Goal: Information Seeking & Learning: Learn about a topic

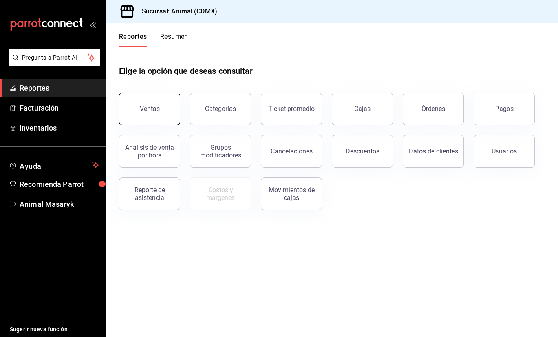
click at [148, 100] on button "Ventas" at bounding box center [149, 109] width 61 height 33
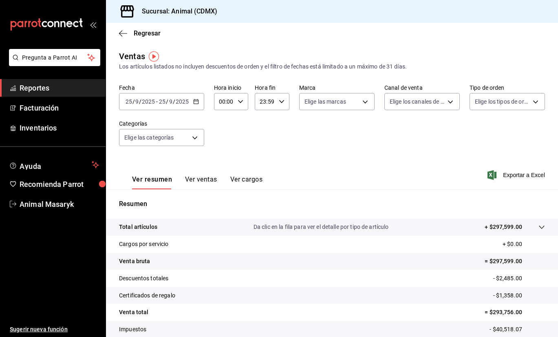
click at [191, 102] on div "2025-09-25 25 / 9 / 2025 - 2025-09-25 25 / 9 / 2025" at bounding box center [161, 101] width 85 height 17
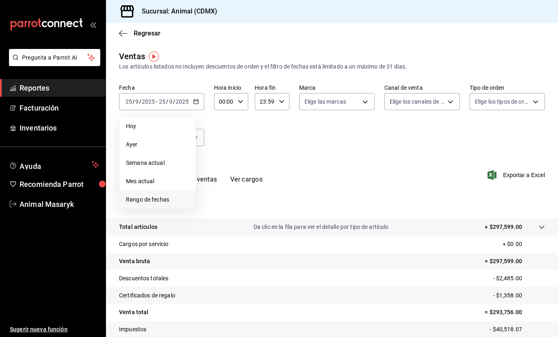
click at [154, 199] on span "Rango de fechas" at bounding box center [157, 199] width 63 height 9
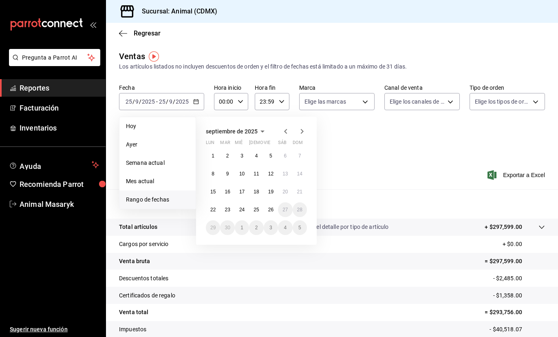
click at [259, 213] on button "25" at bounding box center [256, 209] width 14 height 15
click at [277, 210] on button "26" at bounding box center [271, 209] width 14 height 15
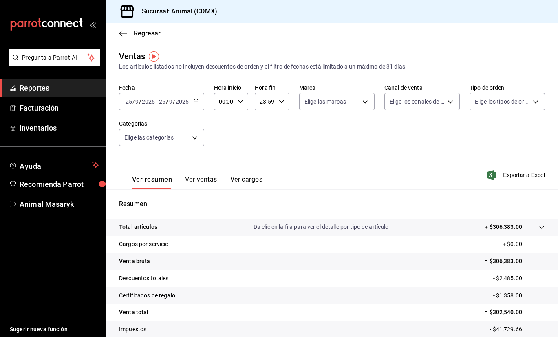
click at [238, 103] on icon "button" at bounding box center [241, 102] width 6 height 6
click at [223, 144] on button "05" at bounding box center [222, 145] width 14 height 16
type input "05:00"
click at [280, 100] on div at bounding box center [279, 168] width 558 height 337
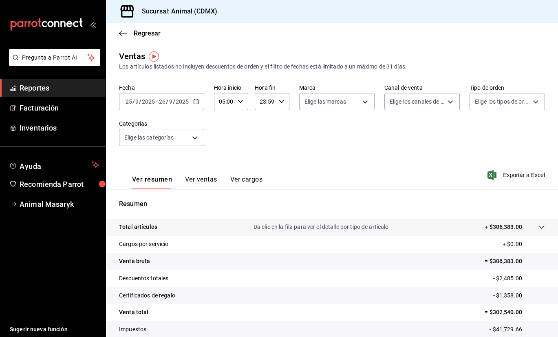
click at [280, 100] on icon "button" at bounding box center [282, 102] width 6 height 6
click at [265, 157] on span "05" at bounding box center [263, 154] width 4 height 7
click at [280, 126] on span "00" at bounding box center [281, 122] width 4 height 7
type input "05:00"
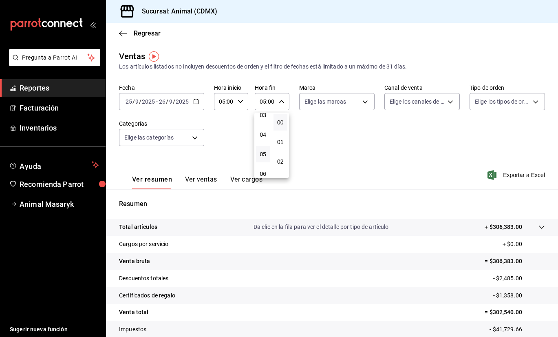
click at [366, 103] on div at bounding box center [279, 168] width 558 height 337
click at [366, 103] on div "00 01 02 03 04 05 06 07 08 09 10 11 12 13 14 15 16 17 18 19 20 21 22 23 00 01 0…" at bounding box center [279, 169] width 558 height 335
click at [366, 103] on body "Pregunta a Parrot AI Reportes Facturación Inventarios Ayuda Recomienda Parrot A…" at bounding box center [279, 168] width 558 height 337
click at [348, 131] on li "Ver todas" at bounding box center [336, 132] width 75 height 24
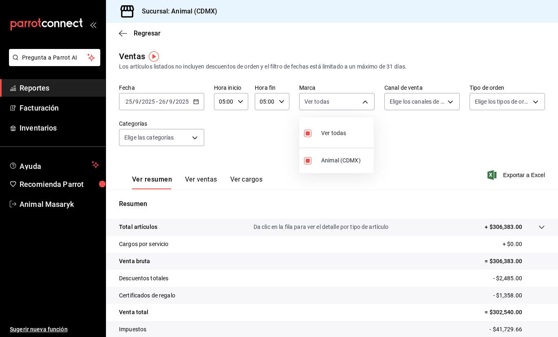
type input "cb0f6aec-1481-4e37-861c-bab9b3a65b14"
checkbox input "true"
click at [446, 105] on div at bounding box center [279, 168] width 558 height 337
click at [446, 105] on div "Ver todas Animal (CDMX)" at bounding box center [279, 168] width 558 height 337
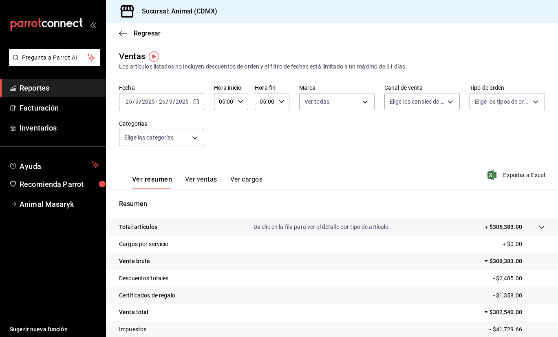
click at [446, 105] on body "Pregunta a Parrot AI Reportes Facturación Inventarios Ayuda Recomienda Parrot A…" at bounding box center [279, 168] width 558 height 337
click at [434, 134] on li "Ver todos" at bounding box center [422, 132] width 75 height 24
type input "PARROT,UBER_EATS,RAPPI,DIDI_FOOD,ONLINE"
checkbox input "true"
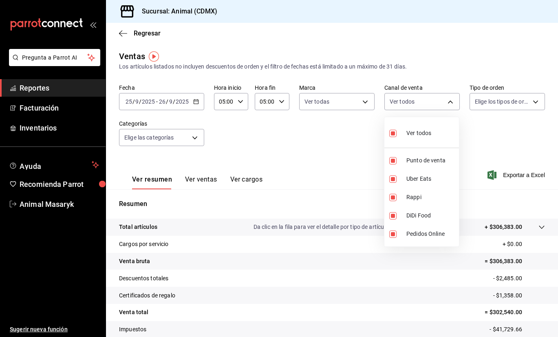
checkbox input "true"
click at [539, 100] on div at bounding box center [279, 168] width 558 height 337
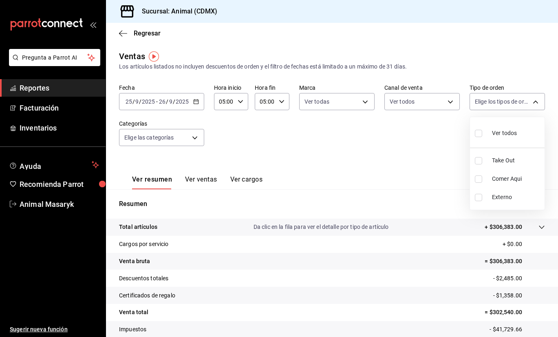
click at [538, 100] on body "Pregunta a Parrot AI Reportes Facturación Inventarios Ayuda Recomienda Parrot A…" at bounding box center [279, 168] width 558 height 337
click at [495, 131] on span "Ver todos" at bounding box center [504, 133] width 25 height 9
type input "ad44a823-99d3-4372-a913-4cf57f2a9ac0,b8ee5ff1-85c8-4a81-aa51-555e6c8ba0c6,EXTER…"
checkbox input "true"
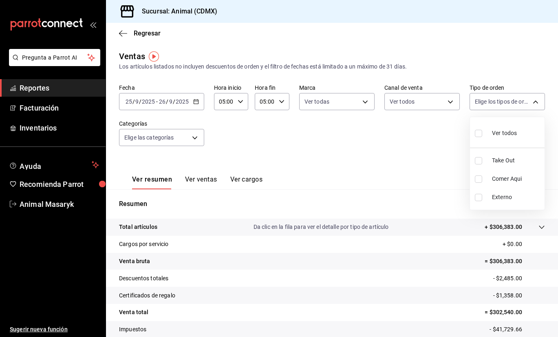
checkbox input "true"
click at [292, 148] on div at bounding box center [279, 168] width 558 height 337
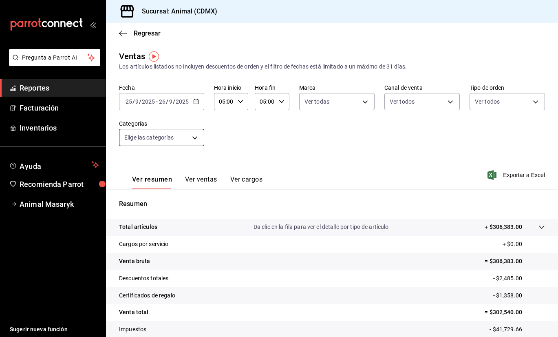
click at [197, 140] on body "Pregunta a Parrot AI Reportes Facturación Inventarios Ayuda Recomienda Parrot A…" at bounding box center [279, 168] width 558 height 337
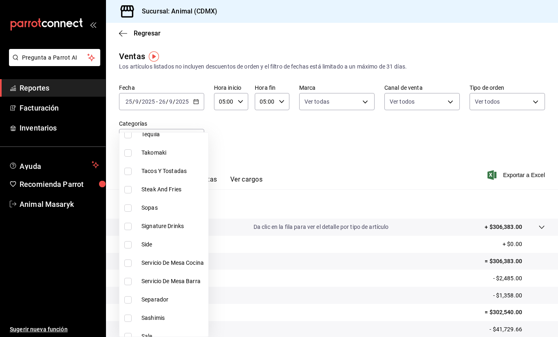
scroll to position [149, 0]
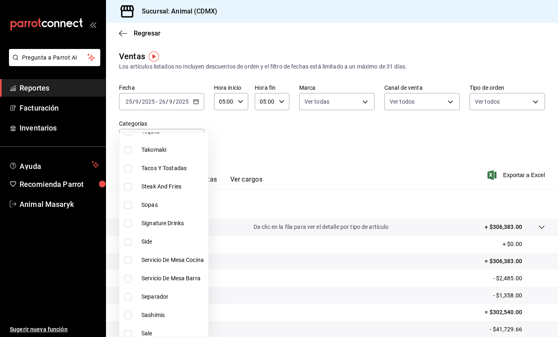
click at [179, 222] on span "Signature Drinks" at bounding box center [174, 223] width 64 height 9
type input "5c100383-0995-4928-ac5d-10ee9c0e08e5"
checkbox input "true"
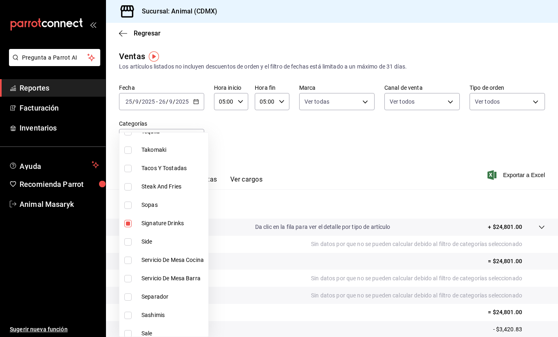
click at [361, 142] on div at bounding box center [279, 168] width 558 height 337
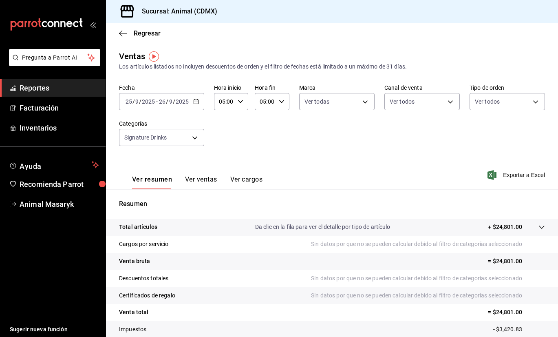
click at [197, 182] on button "Ver ventas" at bounding box center [201, 182] width 32 height 14
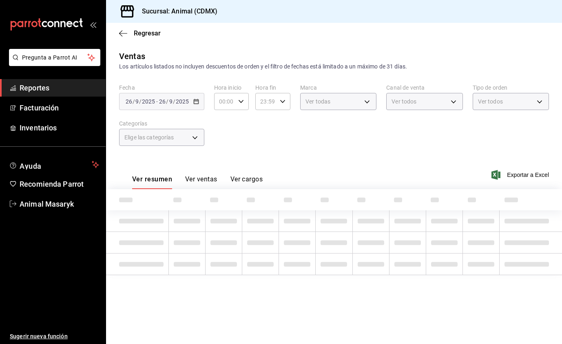
type input "05:00"
type input "cb0f6aec-1481-4e37-861c-bab9b3a65b14"
type input "PARROT,UBER_EATS,RAPPI,DIDI_FOOD,ONLINE"
type input "ad44a823-99d3-4372-a913-4cf57f2a9ac0,b8ee5ff1-85c8-4a81-aa51-555e6c8ba0c6,EXTER…"
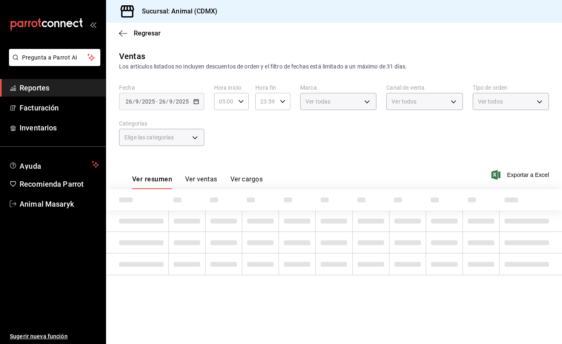
type input "5c100383-0995-4928-ac5d-10ee9c0e08e5"
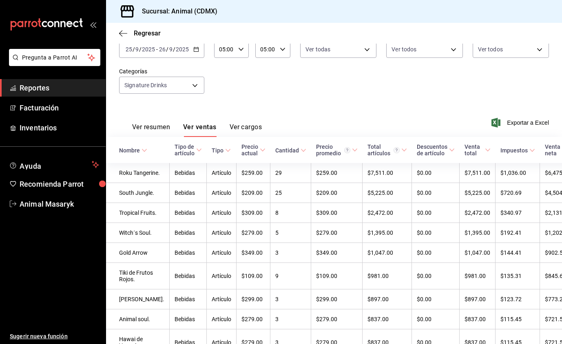
scroll to position [48, 0]
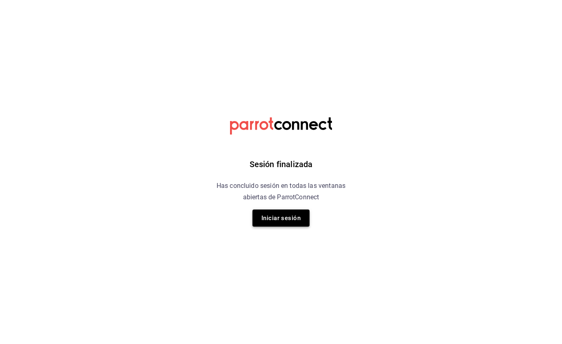
click at [298, 219] on button "Iniciar sesión" at bounding box center [281, 218] width 57 height 17
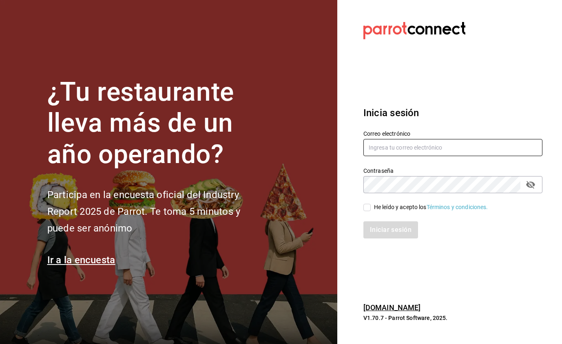
type input "animal.masaryk@grupocosteno.com"
click at [366, 210] on input "He leído y acepto los Términos y condiciones." at bounding box center [366, 207] width 7 height 7
checkbox input "true"
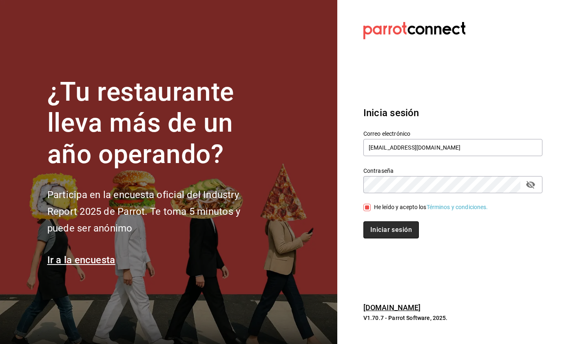
click at [366, 233] on button "Iniciar sesión" at bounding box center [390, 230] width 55 height 17
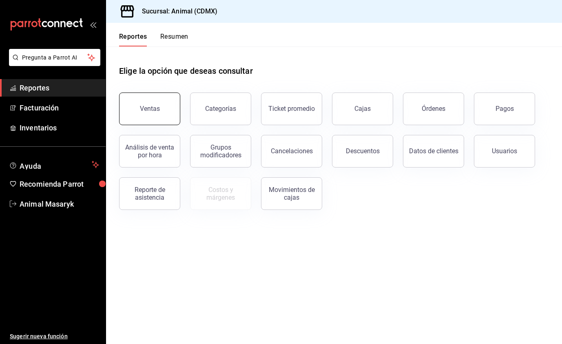
click at [155, 108] on div "Ventas" at bounding box center [150, 109] width 20 height 8
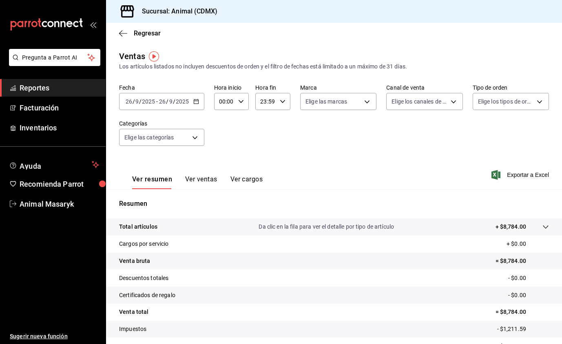
click at [198, 105] on div "[DATE] [DATE] - [DATE] [DATE]" at bounding box center [161, 101] width 85 height 17
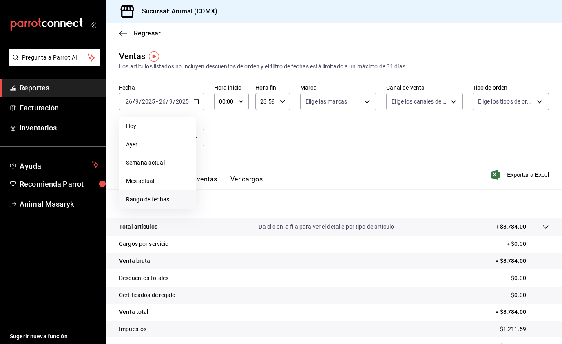
click at [153, 201] on span "Rango de fechas" at bounding box center [157, 199] width 63 height 9
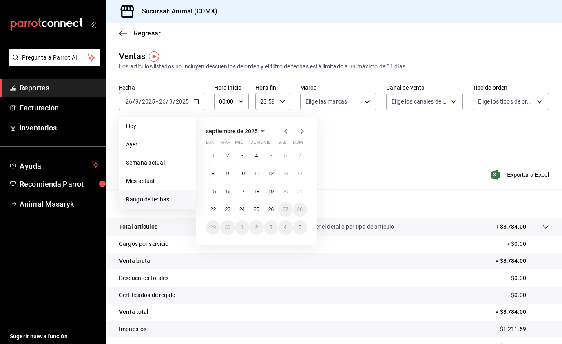
click at [242, 102] on icon "button" at bounding box center [241, 102] width 6 height 6
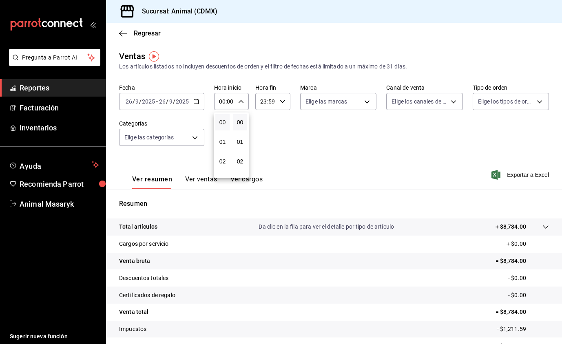
click at [182, 105] on div at bounding box center [281, 172] width 562 height 344
click at [194, 103] on icon "button" at bounding box center [196, 102] width 6 height 6
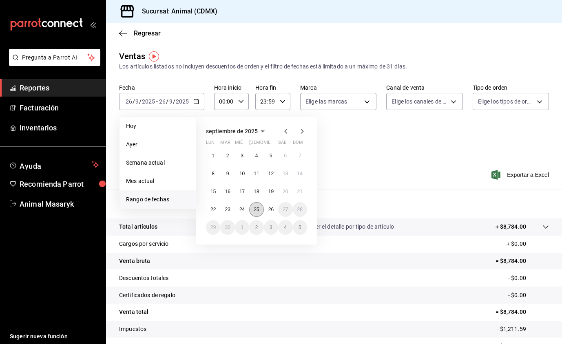
click at [258, 205] on button "25" at bounding box center [256, 209] width 14 height 15
click at [270, 207] on abbr "26" at bounding box center [270, 210] width 5 height 6
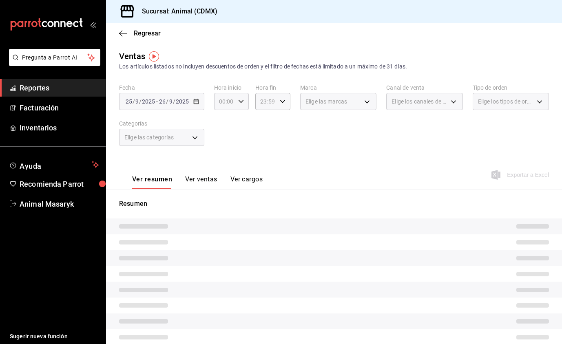
click at [242, 103] on icon "button" at bounding box center [241, 102] width 6 height 6
click at [242, 103] on div at bounding box center [281, 172] width 562 height 344
click at [242, 103] on icon "button" at bounding box center [241, 102] width 6 height 6
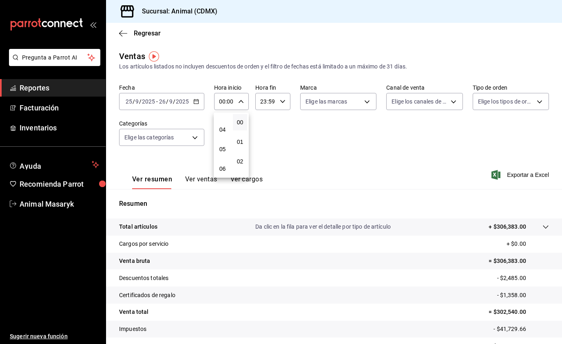
scroll to position [74, 0]
click at [223, 146] on span "05" at bounding box center [222, 146] width 4 height 7
type input "05:00"
click at [284, 104] on div at bounding box center [281, 172] width 562 height 344
click at [284, 102] on icon "button" at bounding box center [283, 102] width 6 height 6
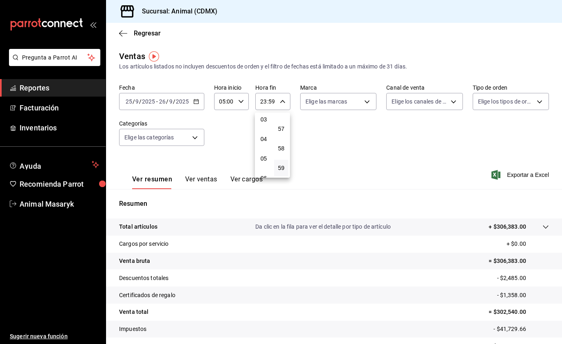
scroll to position [63, 0]
click at [262, 160] on span "05" at bounding box center [264, 157] width 4 height 7
click at [283, 120] on span "00" at bounding box center [281, 122] width 4 height 7
type input "05:00"
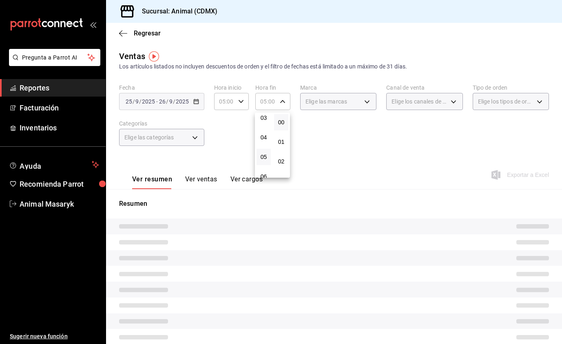
click at [337, 140] on div at bounding box center [281, 172] width 562 height 344
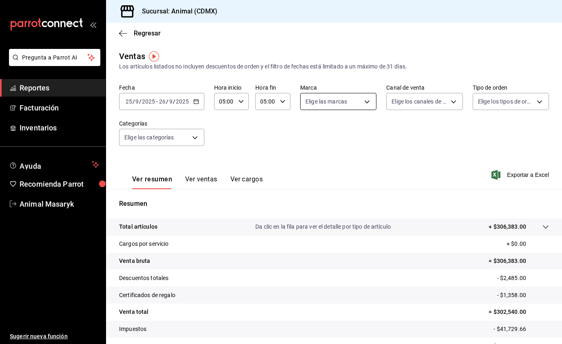
click at [364, 103] on body "Pregunta a Parrot AI Reportes Facturación Inventarios Ayuda Recomienda Parrot A…" at bounding box center [281, 172] width 562 height 344
click at [356, 128] on li "Ver todas" at bounding box center [338, 132] width 76 height 24
type input "cb0f6aec-1481-4e37-861c-bab9b3a65b14"
checkbox input "true"
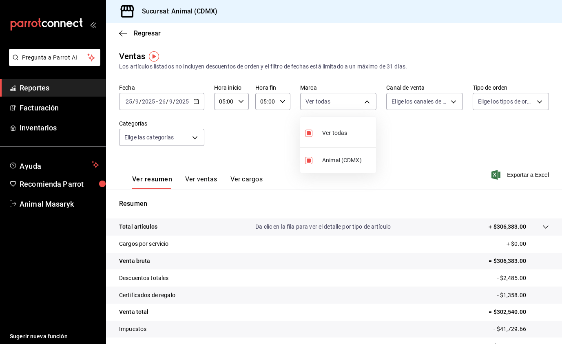
click at [452, 101] on div at bounding box center [281, 172] width 562 height 344
click at [453, 106] on body "Pregunta a Parrot AI Reportes Facturación Inventarios Ayuda Recomienda Parrot A…" at bounding box center [281, 172] width 562 height 344
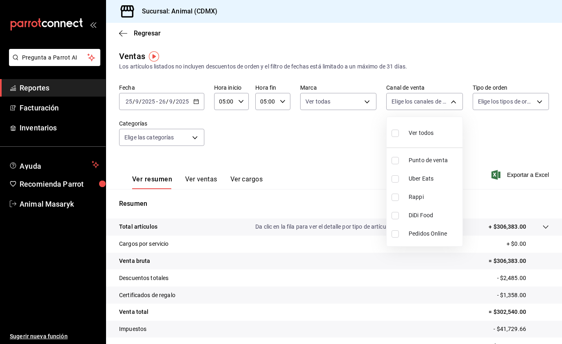
click at [432, 124] on div "Ver todos" at bounding box center [413, 133] width 42 height 18
type input "PARROT,UBER_EATS,RAPPI,DIDI_FOOD,ONLINE"
checkbox input "true"
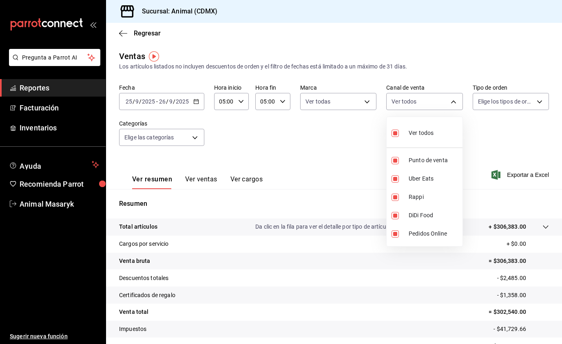
checkbox input "true"
click at [542, 98] on div at bounding box center [281, 172] width 562 height 344
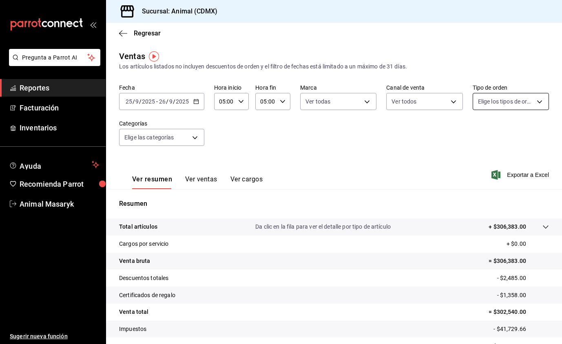
click at [542, 102] on body "Pregunta a Parrot AI Reportes Facturación Inventarios Ayuda Recomienda Parrot A…" at bounding box center [281, 172] width 562 height 344
click at [499, 135] on span "Ver todos" at bounding box center [507, 133] width 25 height 9
type input "ad44a823-99d3-4372-a913-4cf57f2a9ac0,b8ee5ff1-85c8-4a81-aa51-555e6c8ba0c6,EXTER…"
checkbox input "true"
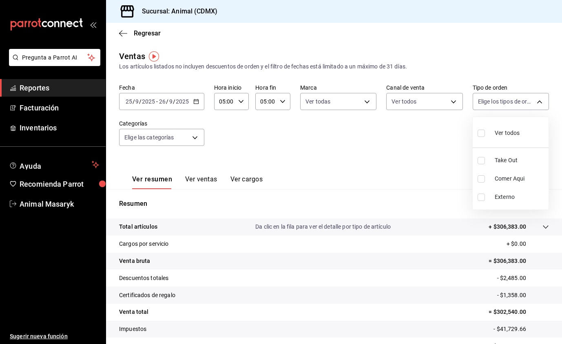
checkbox input "true"
click at [221, 146] on div at bounding box center [281, 172] width 562 height 344
click at [195, 138] on body "Pregunta a Parrot AI Reportes Facturación Inventarios Ayuda Recomienda Parrot A…" at bounding box center [281, 172] width 562 height 344
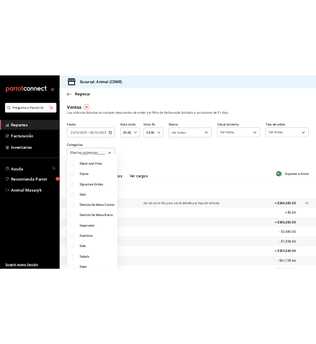
scroll to position [187, 0]
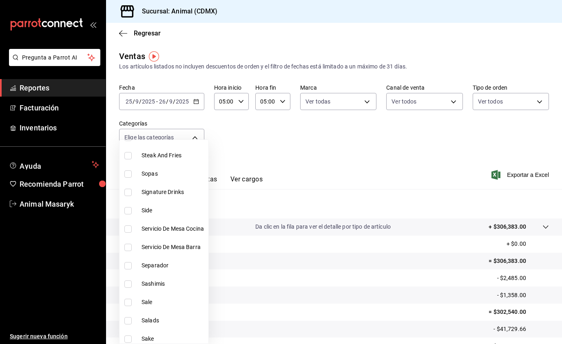
click at [175, 193] on span "Signature Drinks" at bounding box center [174, 192] width 64 height 9
type input "5c100383-0995-4928-ac5d-10ee9c0e08e5"
checkbox input "true"
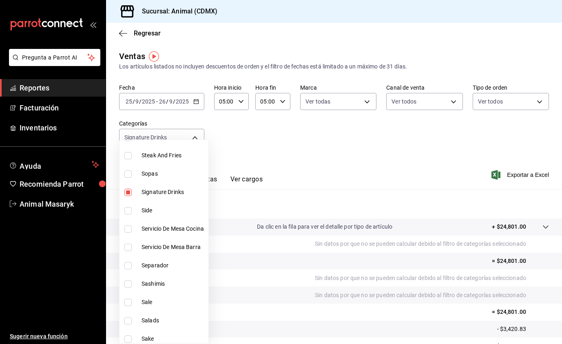
click at [321, 155] on div at bounding box center [281, 172] width 562 height 344
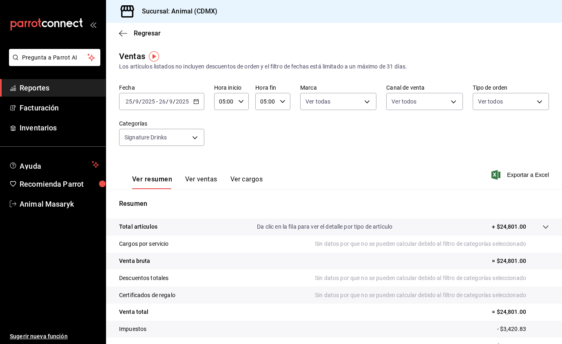
click at [205, 175] on button "Ver ventas" at bounding box center [201, 182] width 32 height 14
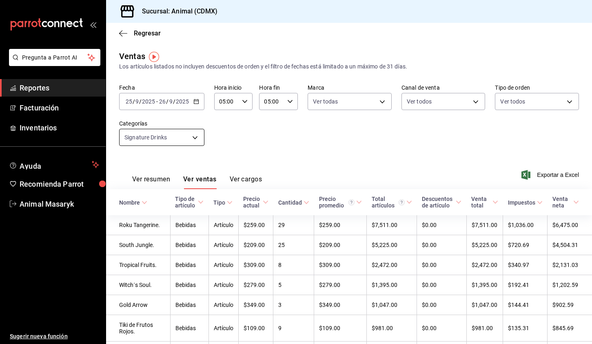
click at [193, 136] on body "Pregunta a Parrot AI Reportes Facturación Inventarios Ayuda Recomienda Parrot A…" at bounding box center [296, 172] width 592 height 344
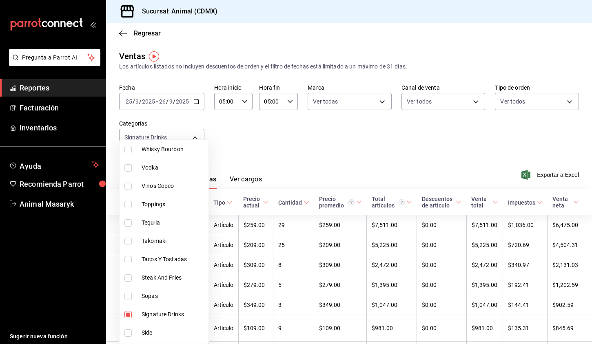
scroll to position [66, 0]
click at [166, 186] on span "Vinos Copeo" at bounding box center [174, 185] width 64 height 9
type input "5c100383-0995-4928-ac5d-10ee9c0e08e5,0935040b-234d-4818-8034-77968b9fe449"
checkbox input "true"
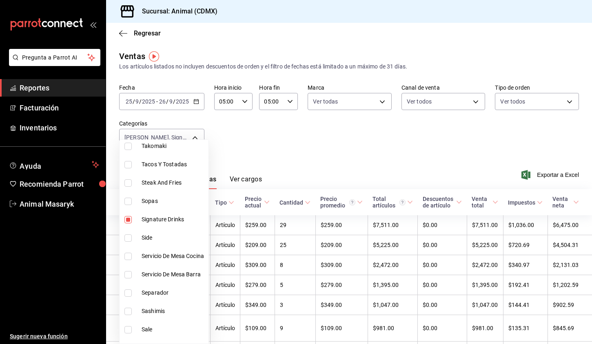
scroll to position [164, 0]
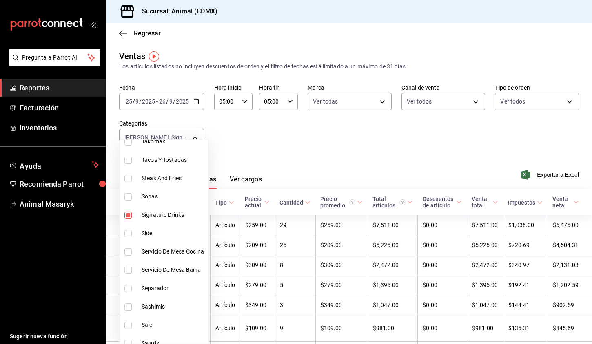
click at [161, 220] on li "Signature Drinks" at bounding box center [164, 215] width 89 height 18
type input "0935040b-234d-4818-8034-77968b9fe449"
checkbox input "false"
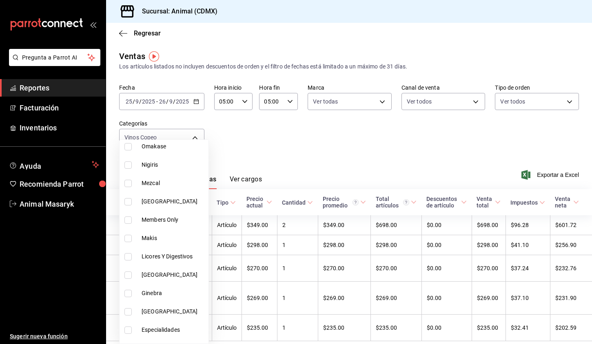
scroll to position [493, 0]
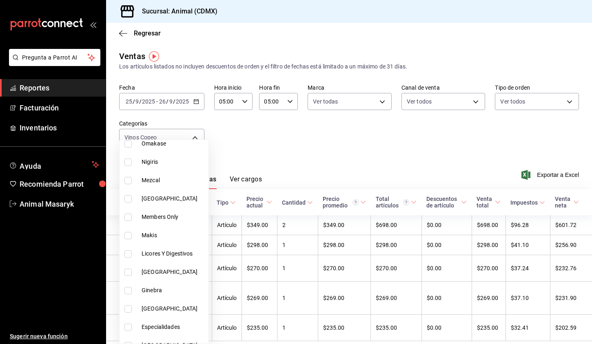
click at [164, 198] on span "[GEOGRAPHIC_DATA]" at bounding box center [174, 199] width 64 height 9
type input "0935040b-234d-4818-8034-77968b9fe449,252341f5-c768-4424-8ab1-2c07e36ea1bc"
checkbox input "true"
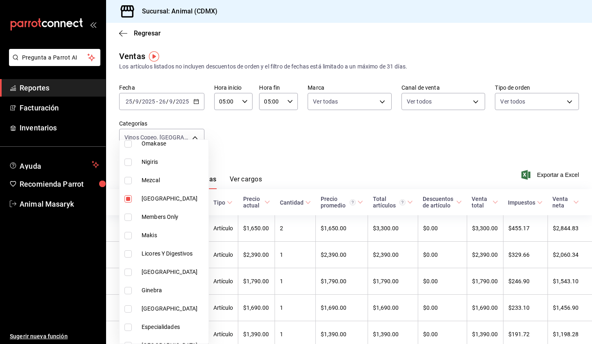
click at [166, 277] on li "[GEOGRAPHIC_DATA]" at bounding box center [164, 272] width 89 height 18
type input "0935040b-234d-4818-8034-77968b9fe449,252341f5-c768-4424-8ab1-2c07e36ea1bc,ef239…"
checkbox input "true"
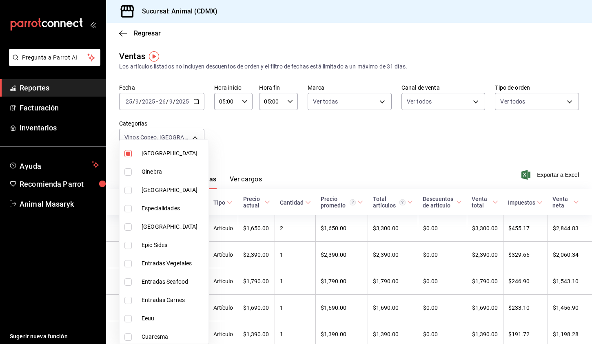
scroll to position [618, 0]
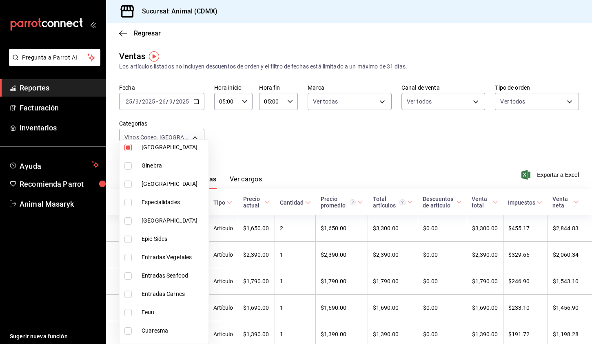
click at [161, 188] on li "[GEOGRAPHIC_DATA]" at bounding box center [164, 184] width 89 height 18
type input "0935040b-234d-4818-8034-77968b9fe449,252341f5-c768-4424-8ab1-2c07e36ea1bc,ef239…"
checkbox input "true"
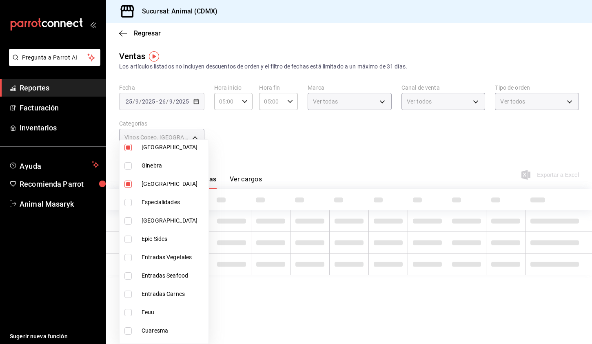
click at [164, 223] on span "[GEOGRAPHIC_DATA]" at bounding box center [174, 221] width 64 height 9
type input "0935040b-234d-4818-8034-77968b9fe449,252341f5-c768-4424-8ab1-2c07e36ea1bc,ef239…"
checkbox input "true"
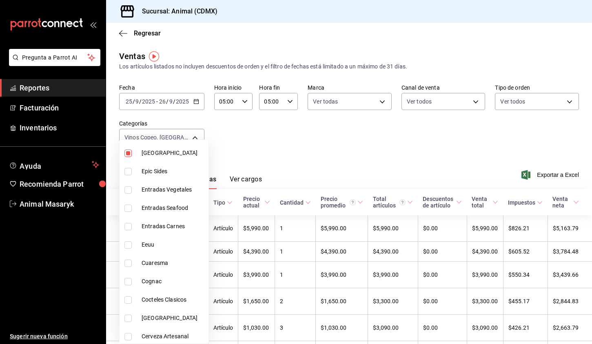
click at [159, 244] on span "Eeuu" at bounding box center [174, 245] width 64 height 9
type input "0935040b-234d-4818-8034-77968b9fe449,252341f5-c768-4424-8ab1-2c07e36ea1bc,ef239…"
checkbox input "true"
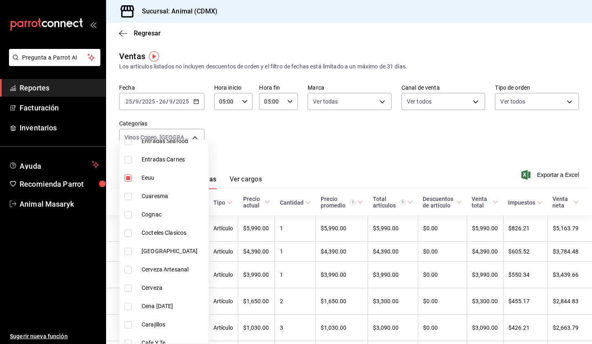
scroll to position [758, 0]
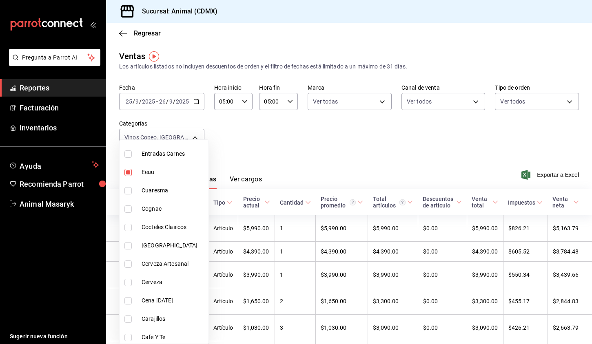
click at [156, 250] on span "[GEOGRAPHIC_DATA]" at bounding box center [174, 246] width 64 height 9
type input "0935040b-234d-4818-8034-77968b9fe449,252341f5-c768-4424-8ab1-2c07e36ea1bc,ef239…"
checkbox input "true"
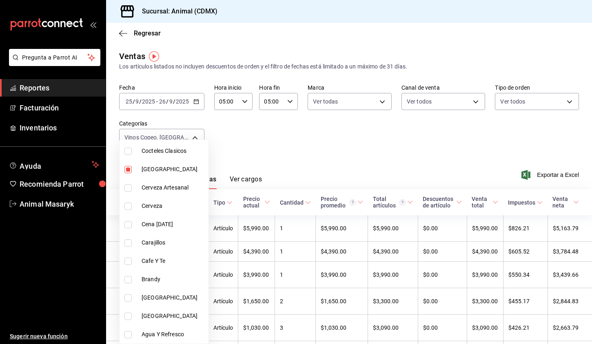
scroll to position [834, 0]
click at [159, 300] on span "[GEOGRAPHIC_DATA]" at bounding box center [174, 298] width 64 height 9
type input "0935040b-234d-4818-8034-77968b9fe449,252341f5-c768-4424-8ab1-2c07e36ea1bc,ef239…"
checkbox input "true"
click at [159, 316] on span "[GEOGRAPHIC_DATA]" at bounding box center [174, 316] width 64 height 9
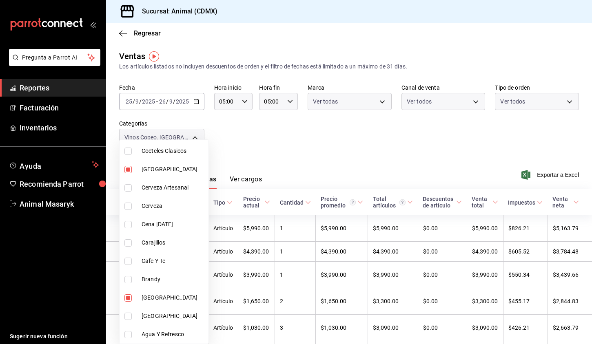
type input "0935040b-234d-4818-8034-77968b9fe449,252341f5-c768-4424-8ab1-2c07e36ea1bc,ef239…"
checkbox input "true"
click at [310, 143] on div at bounding box center [296, 172] width 592 height 344
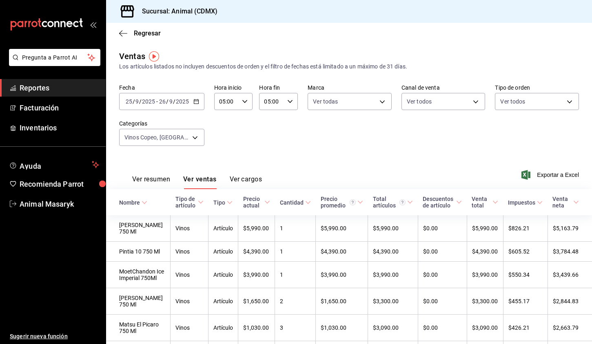
click at [151, 179] on button "Ver resumen" at bounding box center [151, 182] width 38 height 14
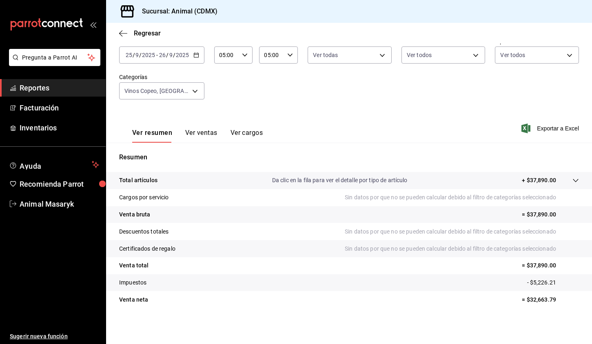
scroll to position [47, 0]
click at [198, 137] on button "Ver ventas" at bounding box center [201, 136] width 32 height 14
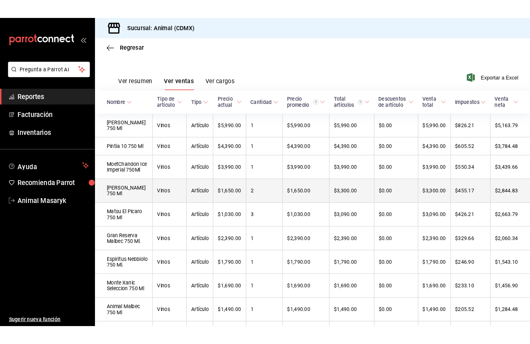
scroll to position [110, 0]
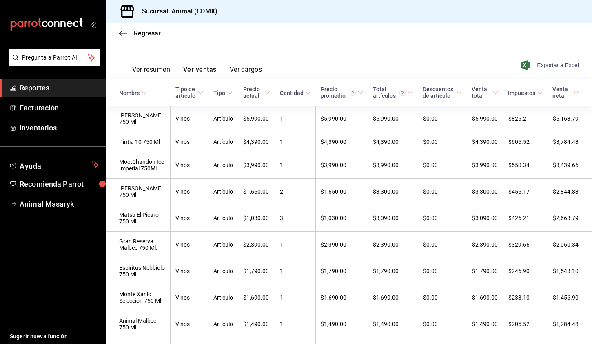
click at [554, 63] on span "Exportar a Excel" at bounding box center [551, 65] width 56 height 10
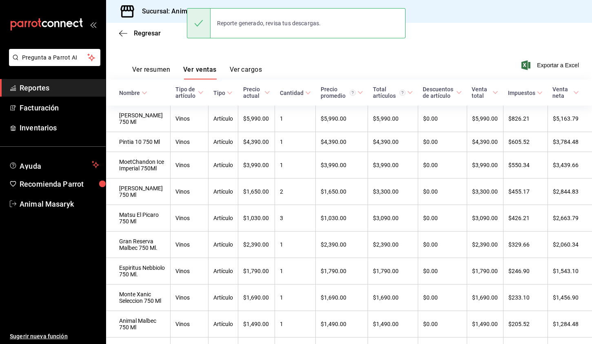
click at [303, 60] on div "Ver resumen Ver ventas Ver cargos Exportar a Excel" at bounding box center [349, 62] width 486 height 33
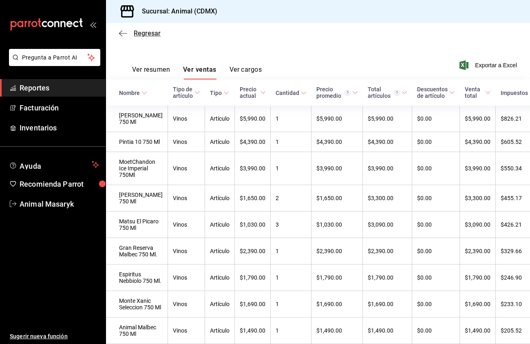
click at [121, 32] on icon "button" at bounding box center [123, 33] width 8 height 7
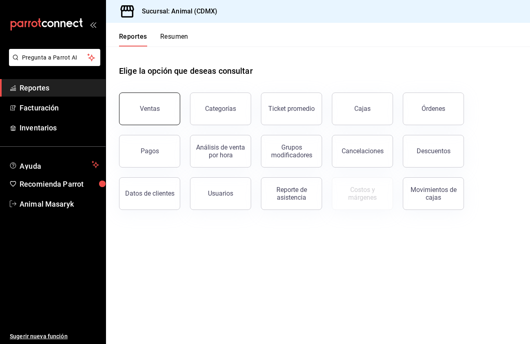
click at [157, 109] on div "Ventas" at bounding box center [150, 109] width 20 height 8
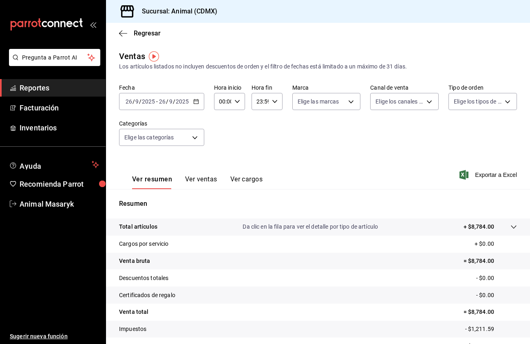
click at [199, 99] on div "[DATE] [DATE] - [DATE] [DATE]" at bounding box center [161, 101] width 85 height 17
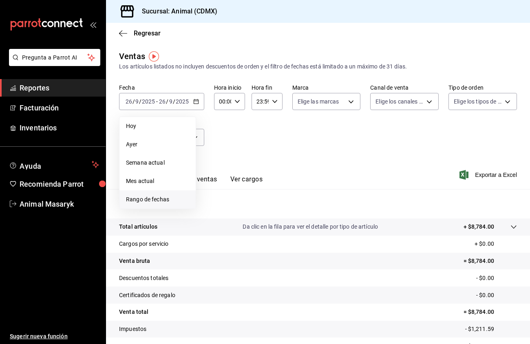
click at [157, 197] on span "Rango de fechas" at bounding box center [157, 199] width 63 height 9
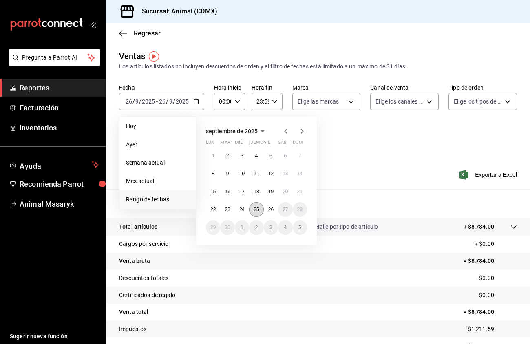
click at [256, 212] on abbr "25" at bounding box center [256, 210] width 5 height 6
click at [270, 211] on abbr "26" at bounding box center [270, 210] width 5 height 6
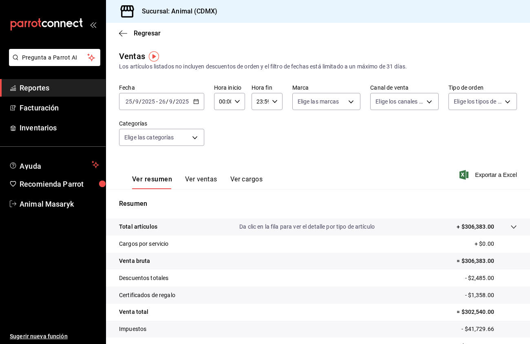
click at [235, 104] on div "00:00 Hora inicio" at bounding box center [229, 101] width 31 height 17
click at [223, 165] on button "05" at bounding box center [221, 157] width 12 height 16
type input "05:00"
click at [277, 103] on div at bounding box center [265, 172] width 530 height 344
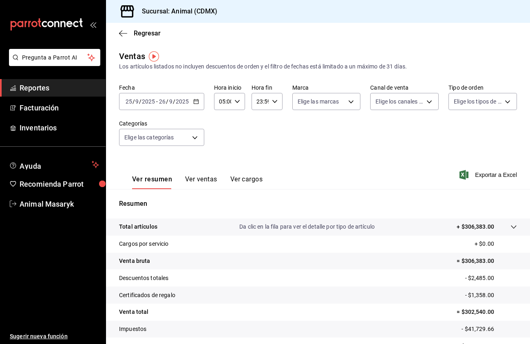
click at [277, 103] on icon "button" at bounding box center [275, 102] width 6 height 6
click at [258, 140] on span "05" at bounding box center [259, 141] width 2 height 7
click at [275, 123] on span "00" at bounding box center [274, 122] width 2 height 7
type input "05:00"
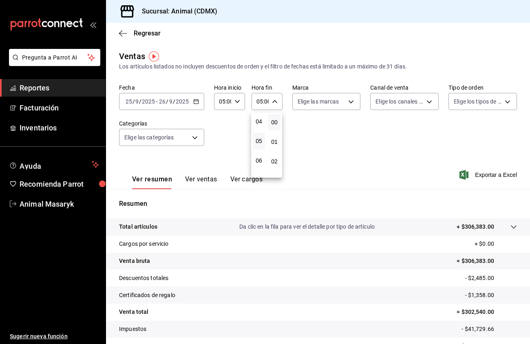
click at [336, 141] on div at bounding box center [265, 172] width 530 height 344
click at [347, 109] on body "Pregunta a Parrot AI Reportes Facturación Inventarios Ayuda Recomienda Parrot A…" at bounding box center [265, 172] width 530 height 344
click at [339, 131] on span "Ver todas" at bounding box center [327, 133] width 25 height 9
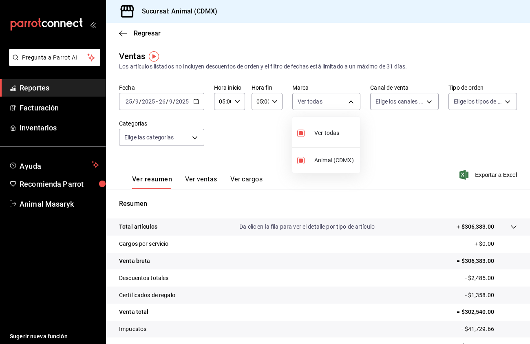
type input "cb0f6aec-1481-4e37-861c-bab9b3a65b14"
checkbox input "true"
click at [429, 92] on div at bounding box center [265, 172] width 530 height 344
click at [429, 104] on body "Pregunta a Parrot AI Reportes Facturación Inventarios Ayuda Recomienda Parrot A…" at bounding box center [265, 172] width 530 height 344
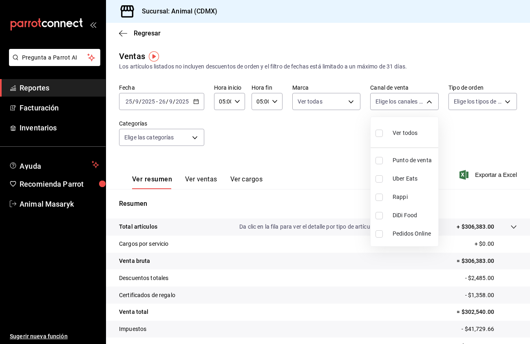
click at [403, 135] on span "Ver todos" at bounding box center [405, 133] width 25 height 9
type input "PARROT,UBER_EATS,RAPPI,DIDI_FOOD,ONLINE"
checkbox input "true"
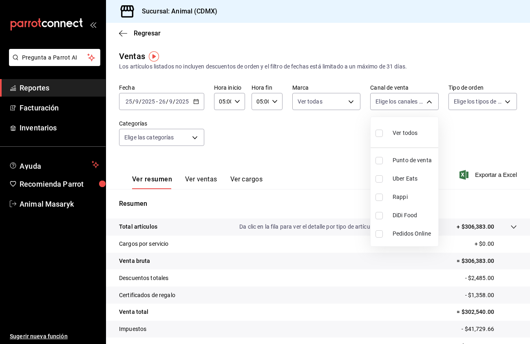
checkbox input "true"
click at [515, 97] on div at bounding box center [265, 172] width 530 height 344
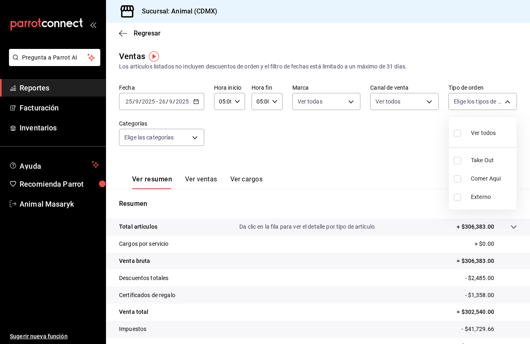
click at [508, 101] on body "Pregunta a Parrot AI Reportes Facturación Inventarios Ayuda Recomienda Parrot A…" at bounding box center [265, 172] width 530 height 344
click at [463, 134] on label at bounding box center [459, 133] width 11 height 12
click at [461, 134] on input "checkbox" at bounding box center [457, 133] width 7 height 7
checkbox input "false"
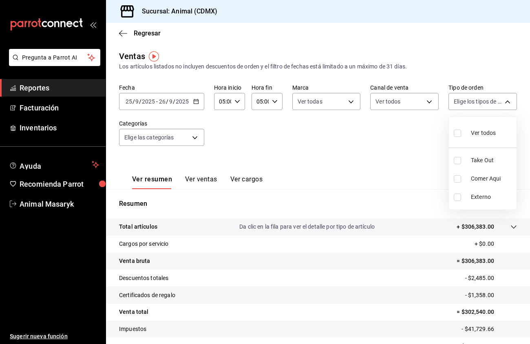
checkbox input "false"
click at [341, 117] on div at bounding box center [265, 172] width 530 height 344
click at [500, 100] on body "Pregunta a Parrot AI Reportes Facturación Inventarios Ayuda Recomienda Parrot A…" at bounding box center [265, 172] width 530 height 344
click at [471, 140] on div "Ver todos" at bounding box center [475, 133] width 42 height 18
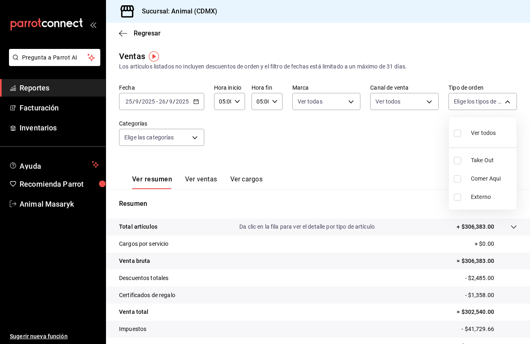
type input "ad44a823-99d3-4372-a913-4cf57f2a9ac0,b8ee5ff1-85c8-4a81-aa51-555e6c8ba0c6,EXTER…"
checkbox input "true"
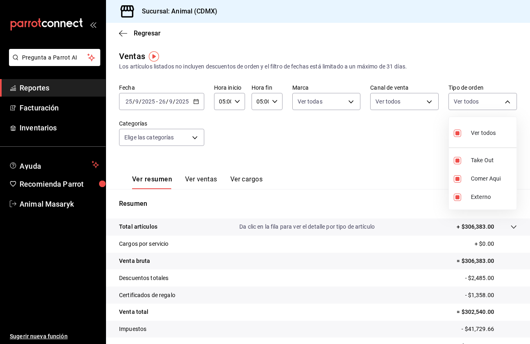
click at [366, 129] on div at bounding box center [265, 172] width 530 height 344
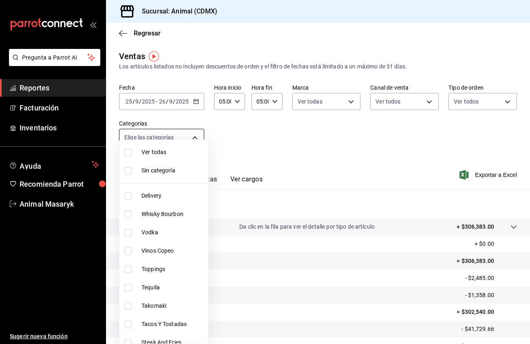
click at [198, 139] on body "Pregunta a Parrot AI Reportes Facturación Inventarios Ayuda Recomienda Parrot A…" at bounding box center [265, 172] width 530 height 344
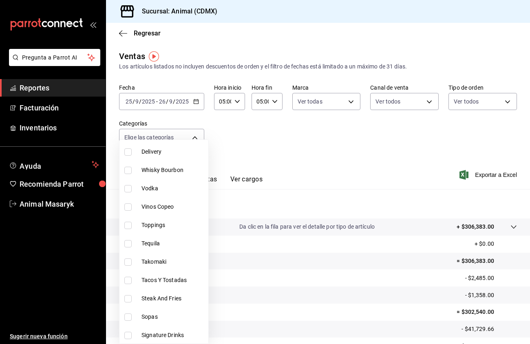
scroll to position [44, 0]
click at [163, 235] on li "Tequila" at bounding box center [164, 243] width 89 height 18
type input "f508f587-62d7-439b-b585-18c67f30617c"
checkbox input "true"
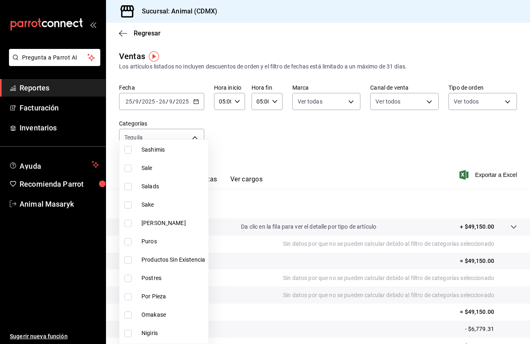
scroll to position [322, 0]
click at [156, 226] on span "[PERSON_NAME]" at bounding box center [174, 223] width 64 height 9
type input "f508f587-62d7-439b-b585-18c67f30617c,2b7ab97a-d758-405b-b8f4-3933c9198c0a"
checkbox input "true"
click at [157, 201] on span "Sake" at bounding box center [174, 204] width 64 height 9
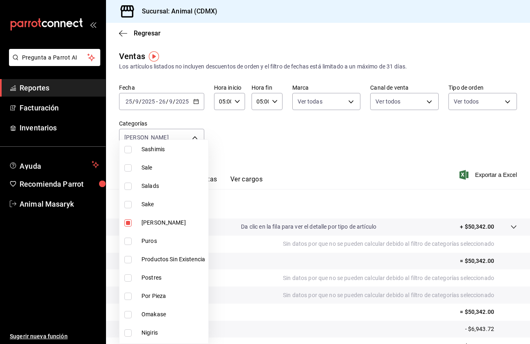
type input "f508f587-62d7-439b-b585-18c67f30617c,2b7ab97a-d758-405b-b8f4-3933c9198c0a,fb7e4…"
checkbox input "true"
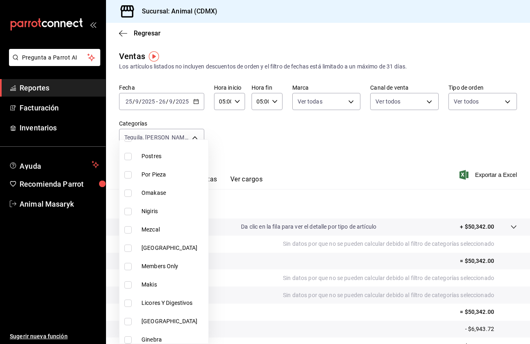
scroll to position [452, 0]
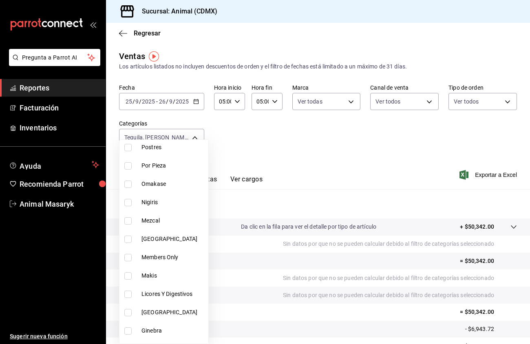
click at [166, 218] on span "Mezcal" at bounding box center [174, 221] width 64 height 9
type input "f508f587-62d7-439b-b585-18c67f30617c,2b7ab97a-d758-405b-b8f4-3933c9198c0a,fb7e4…"
checkbox input "true"
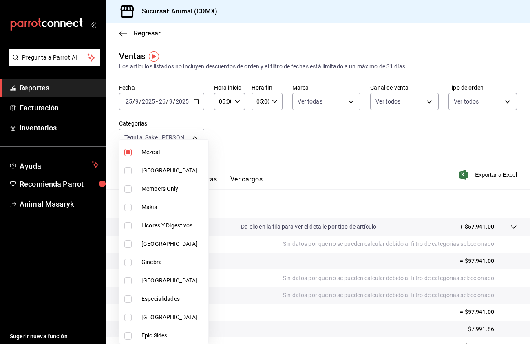
scroll to position [526, 0]
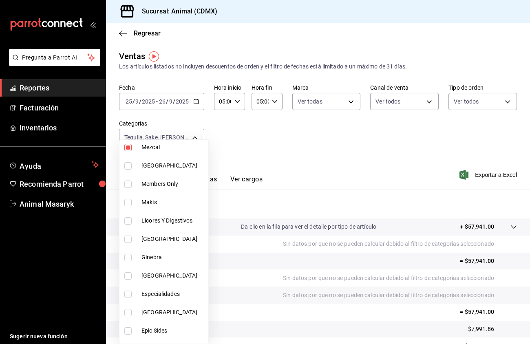
click at [172, 257] on span "Ginebra" at bounding box center [174, 257] width 64 height 9
type input "f508f587-62d7-439b-b585-18c67f30617c,2b7ab97a-d758-405b-b8f4-3933c9198c0a,fb7e4…"
checkbox input "true"
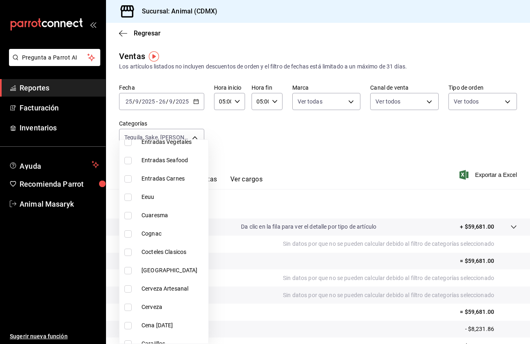
scroll to position [739, 0]
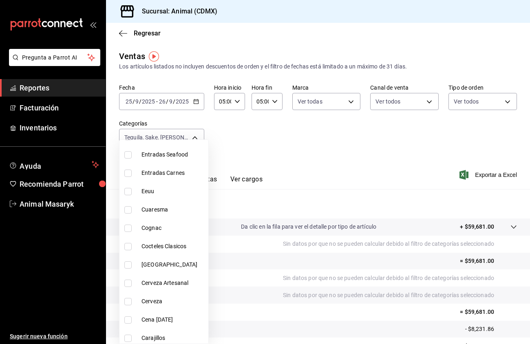
click at [169, 237] on li "Cocteles Clasicos" at bounding box center [164, 246] width 89 height 18
type input "f508f587-62d7-439b-b585-18c67f30617c,2b7ab97a-d758-405b-b8f4-3933c9198c0a,fb7e4…"
checkbox input "true"
click at [166, 231] on span "Cognac" at bounding box center [174, 228] width 64 height 9
type input "f508f587-62d7-439b-b585-18c67f30617c,2b7ab97a-d758-405b-b8f4-3933c9198c0a,fb7e4…"
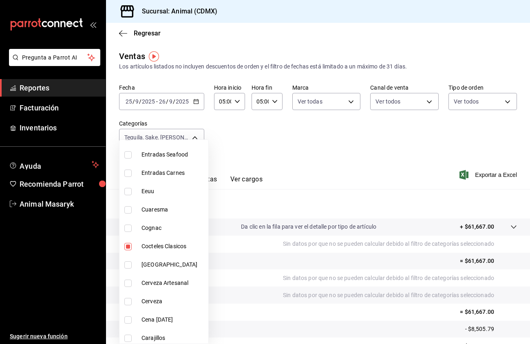
checkbox input "true"
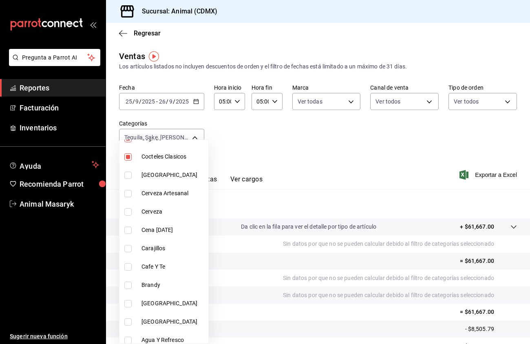
scroll to position [832, 0]
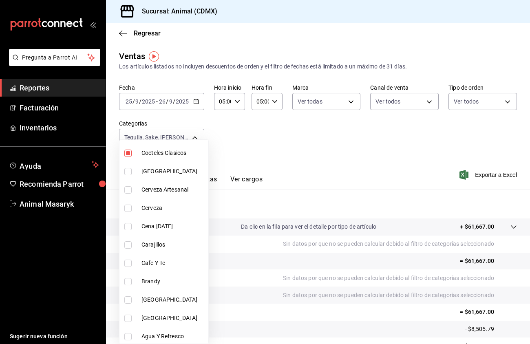
click at [173, 191] on span "Cerveza Artesanal" at bounding box center [174, 190] width 64 height 9
type input "f508f587-62d7-439b-b585-18c67f30617c,2b7ab97a-d758-405b-b8f4-3933c9198c0a,fb7e4…"
checkbox input "true"
click at [173, 211] on span "Cerveza" at bounding box center [174, 208] width 64 height 9
type input "f508f587-62d7-439b-b585-18c67f30617c,2b7ab97a-d758-405b-b8f4-3933c9198c0a,fb7e4…"
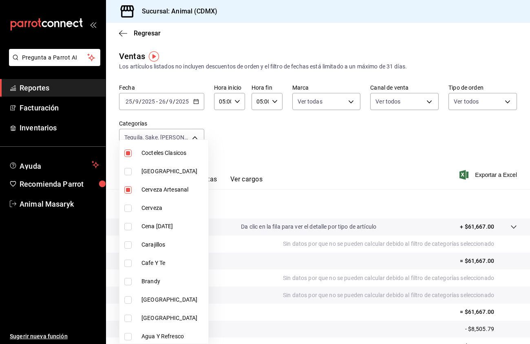
checkbox input "true"
click at [170, 241] on span "Carajillos" at bounding box center [174, 245] width 64 height 9
type input "f508f587-62d7-439b-b585-18c67f30617c,2b7ab97a-d758-405b-b8f4-3933c9198c0a,fb7e4…"
checkbox input "true"
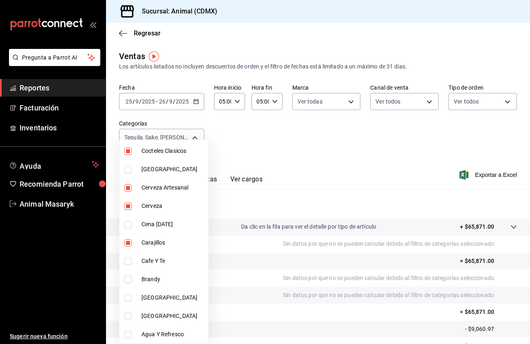
scroll to position [834, 0]
click at [165, 280] on span "Brandy" at bounding box center [174, 279] width 64 height 9
type input "f508f587-62d7-439b-b585-18c67f30617c,2b7ab97a-d758-405b-b8f4-3933c9198c0a,fb7e4…"
checkbox input "true"
click at [318, 153] on div at bounding box center [265, 172] width 530 height 344
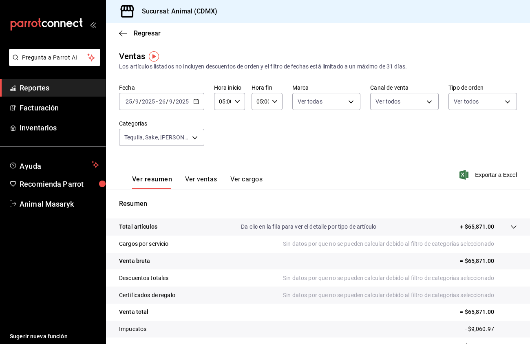
click at [201, 177] on button "Ver ventas" at bounding box center [201, 182] width 32 height 14
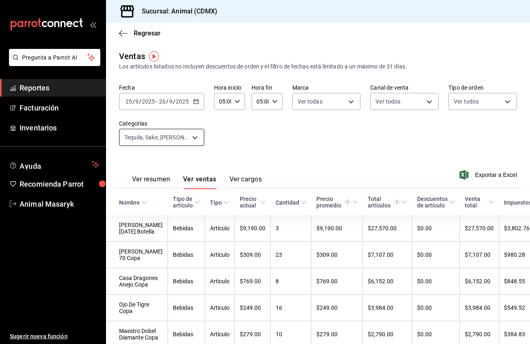
click at [193, 141] on body "Pregunta a Parrot AI Reportes Facturación Inventarios Ayuda Recomienda Parrot A…" at bounding box center [265, 172] width 530 height 344
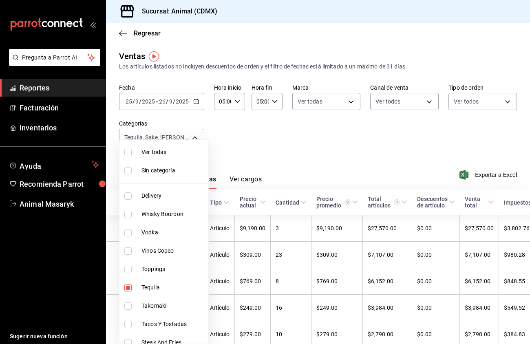
click at [130, 149] on input "checkbox" at bounding box center [127, 152] width 7 height 7
checkbox input "true"
type input "281688af-6220-48ae-86b9-ca5e6f63eb3e,2ffeebaa-176c-4024-95f8-553ffecca8da,37769…"
checkbox input "true"
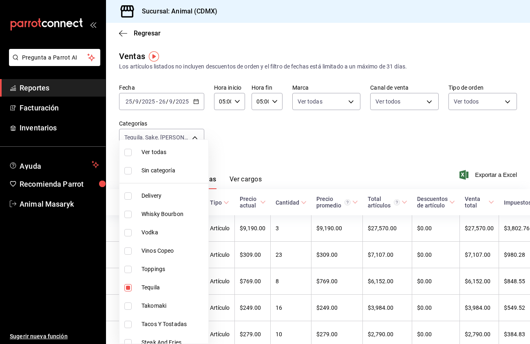
checkbox input "true"
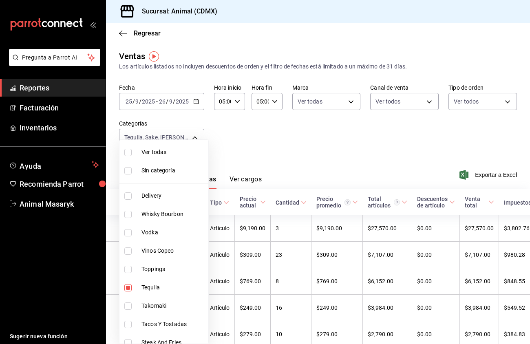
checkbox input "true"
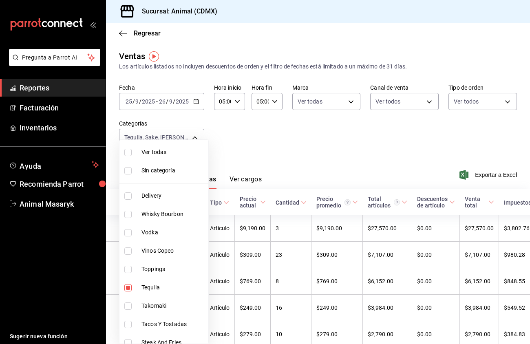
checkbox input "true"
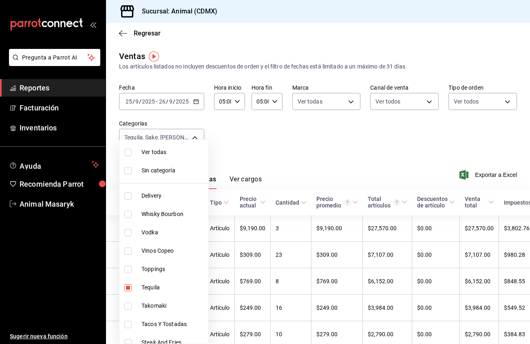
checkbox input "true"
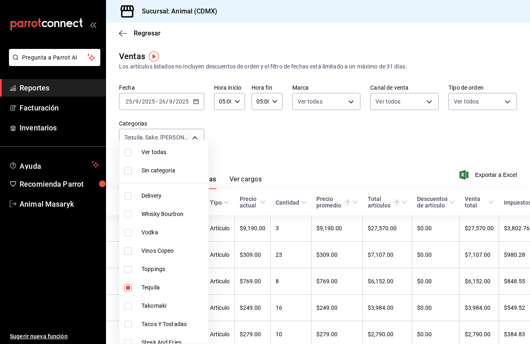
checkbox input "true"
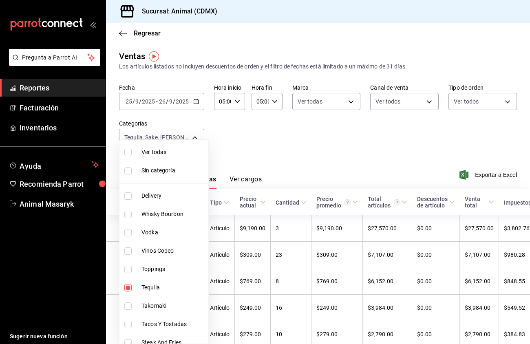
checkbox input "true"
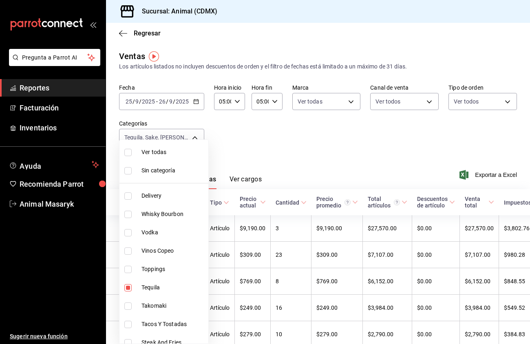
checkbox input "true"
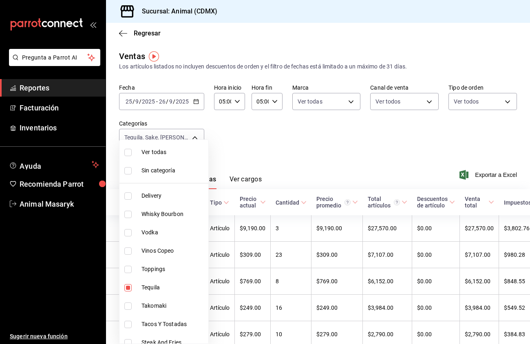
checkbox input "true"
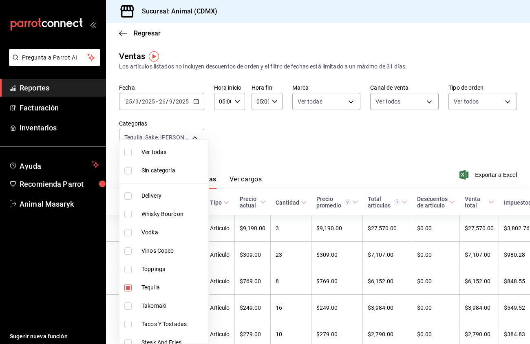
checkbox input "true"
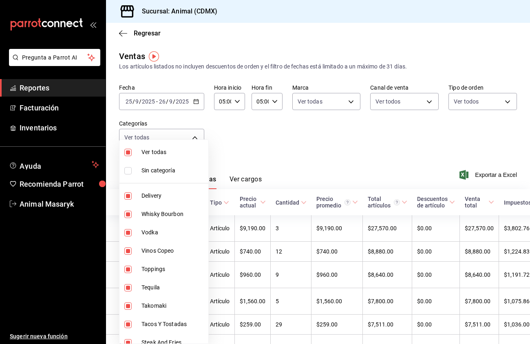
click at [131, 153] on input "checkbox" at bounding box center [127, 152] width 7 height 7
checkbox input "false"
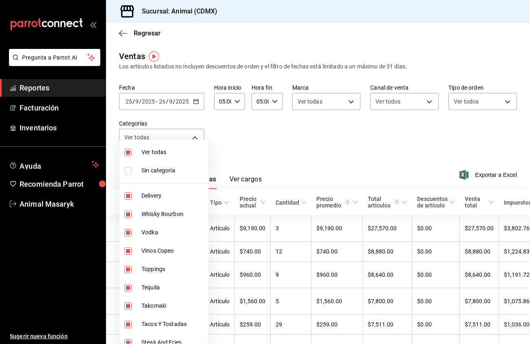
checkbox input "false"
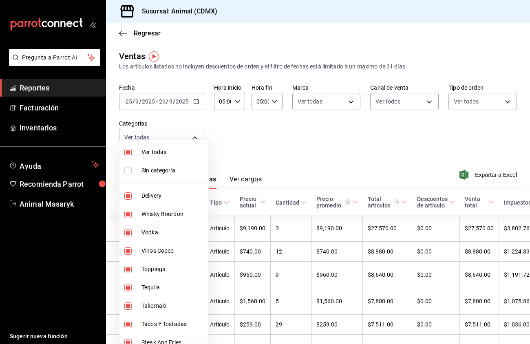
checkbox input "false"
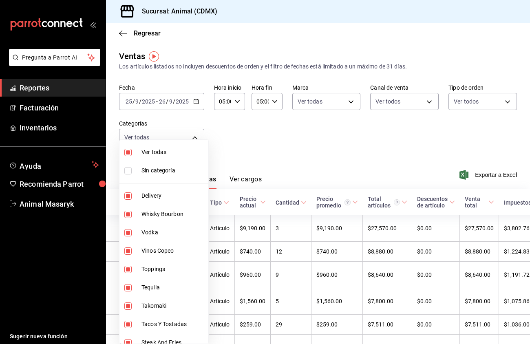
checkbox input "false"
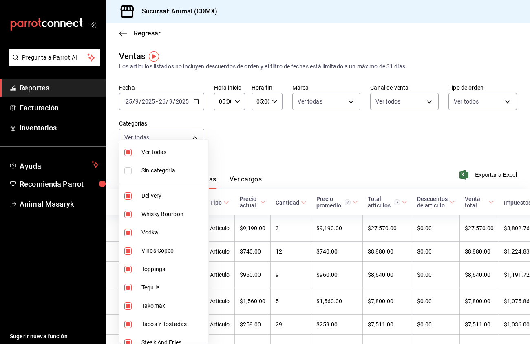
checkbox input "false"
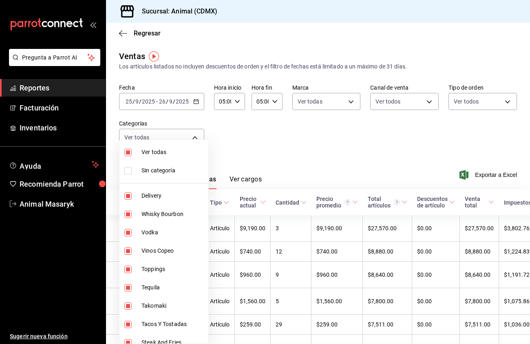
checkbox input "false"
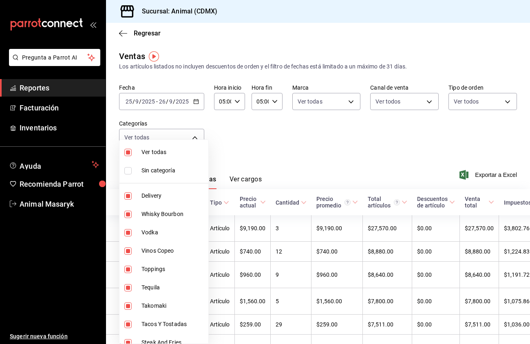
checkbox input "false"
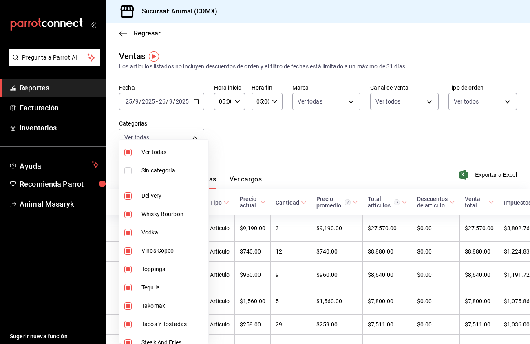
checkbox input "false"
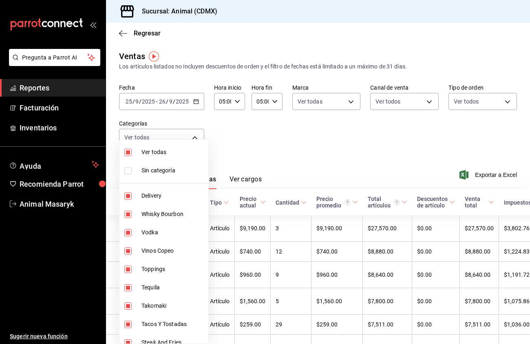
checkbox input "false"
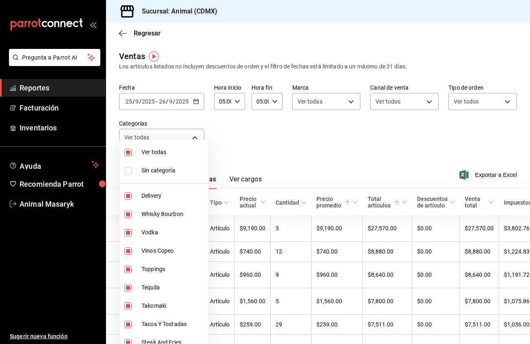
checkbox input "false"
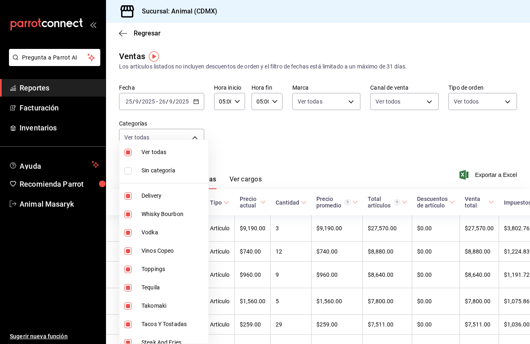
checkbox input "false"
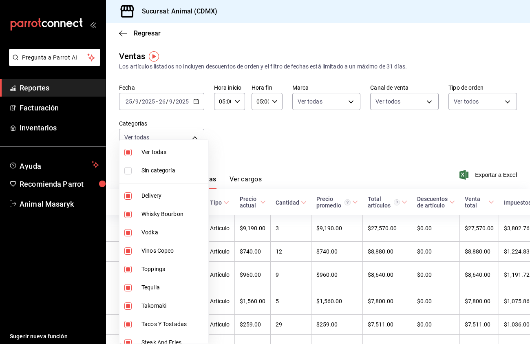
checkbox input "false"
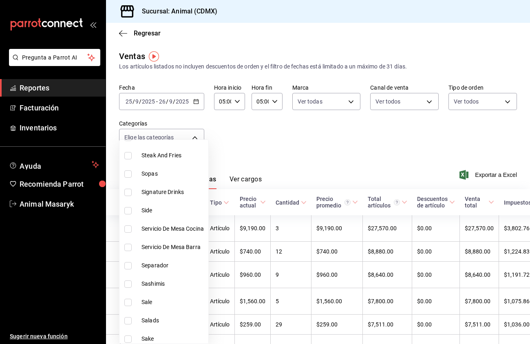
scroll to position [192, 0]
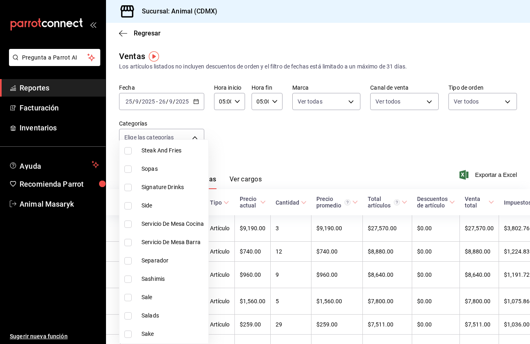
click at [167, 184] on span "Signature Drinks" at bounding box center [174, 187] width 64 height 9
type input "5c100383-0995-4928-ac5d-10ee9c0e08e5"
checkbox input "true"
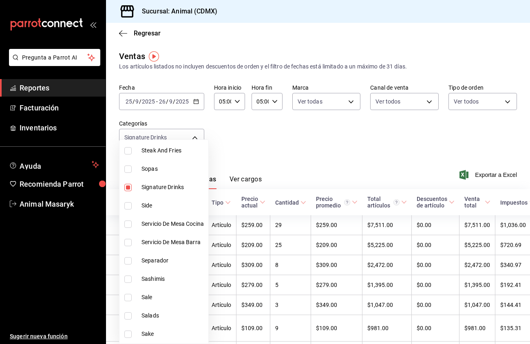
click at [337, 139] on div at bounding box center [265, 172] width 530 height 344
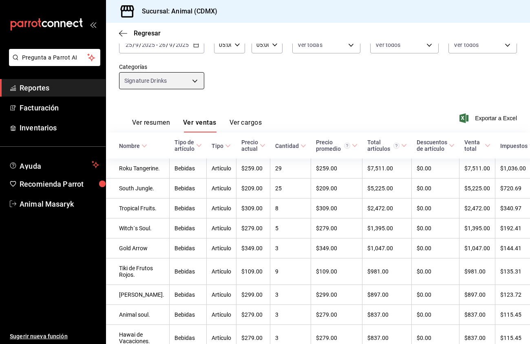
scroll to position [59, 0]
